Goal: Transaction & Acquisition: Purchase product/service

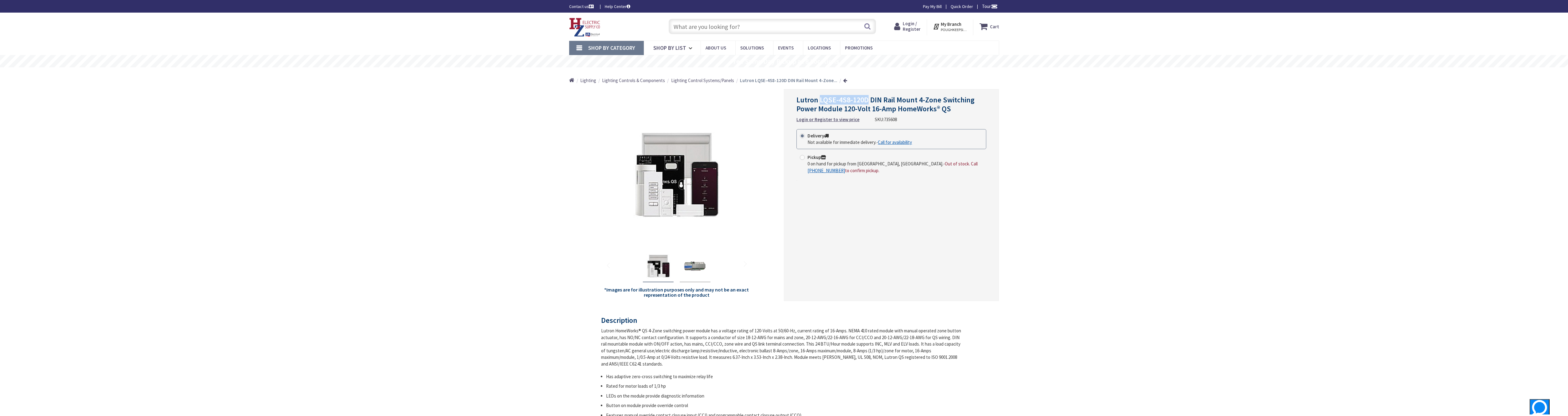
drag, startPoint x: 820, startPoint y: 99, endPoint x: 866, endPoint y: 102, distance: 46.1
click at [866, 102] on span "Lutron LQSE-4S8-120D DIN Rail Mount 4-Zone Switching Power Module 120-Volt 16-A…" at bounding box center [886, 104] width 178 height 18
copy span "LQSE-4S8-120D"
click at [697, 266] on img "Lutron LQSE-4S8-120D DIN Rail Mount 4-Zone Switching Power Module 120-Volt 16-A…" at bounding box center [695, 266] width 24 height 24
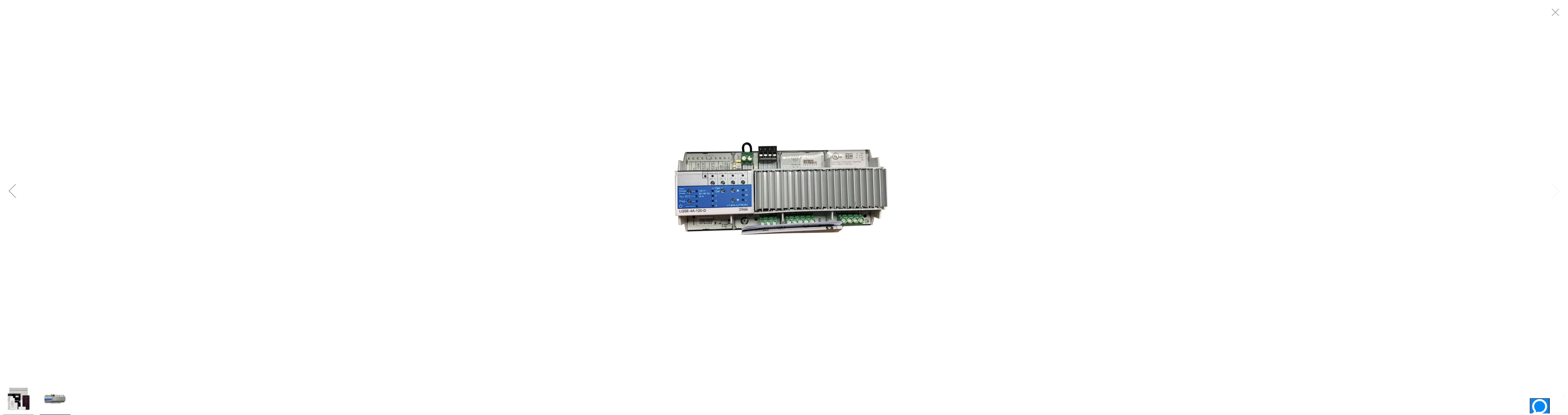
click at [793, 225] on img at bounding box center [784, 191] width 245 height 246
click at [794, 223] on img at bounding box center [784, 191] width 245 height 246
click at [791, 223] on img at bounding box center [784, 191] width 245 height 246
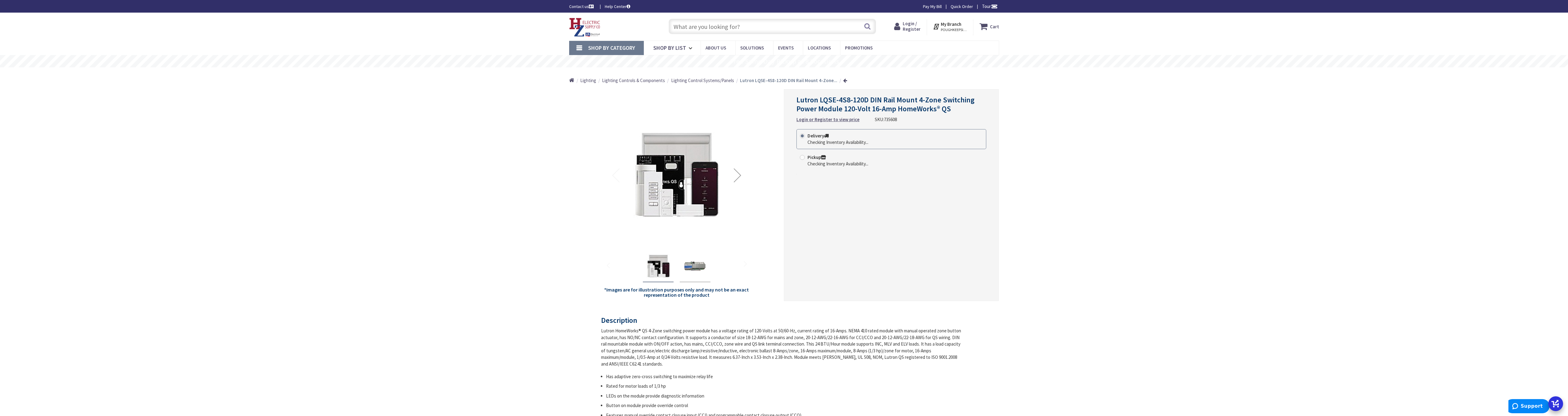
click at [697, 261] on img "Lutron LQSE-4S8-120D DIN Rail Mount 4-Zone Switching Power Module 120-Volt 16-A…" at bounding box center [695, 266] width 24 height 24
